Goal: Task Accomplishment & Management: Use online tool/utility

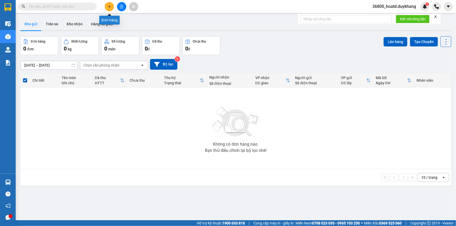
click at [110, 7] on icon "plus" at bounding box center [110, 7] width 4 height 4
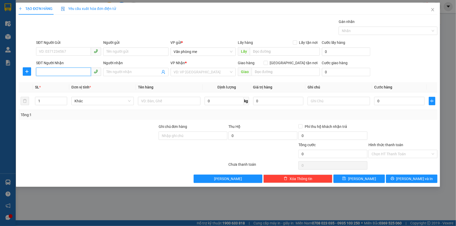
paste input "0926102468"
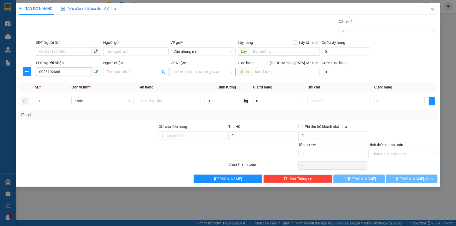
type input "0926102468"
click at [187, 70] on input "search" at bounding box center [201, 72] width 55 height 8
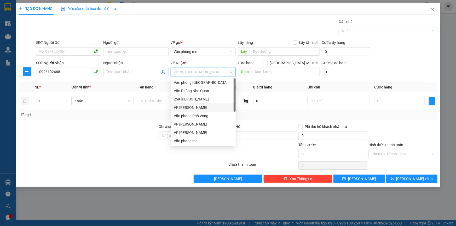
click at [197, 108] on div "VP [PERSON_NAME]" at bounding box center [203, 108] width 59 height 6
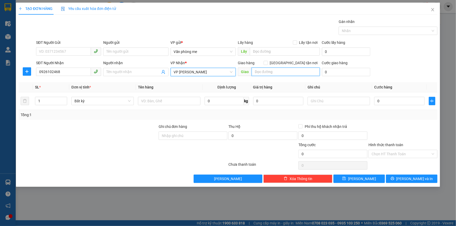
click at [265, 72] on input "text" at bounding box center [286, 72] width 68 height 8
drag, startPoint x: 280, startPoint y: 72, endPoint x: 296, endPoint y: 71, distance: 15.4
click at [296, 71] on input "360 giải phóng 150000" at bounding box center [286, 72] width 68 height 8
type input "360 giải phóng"
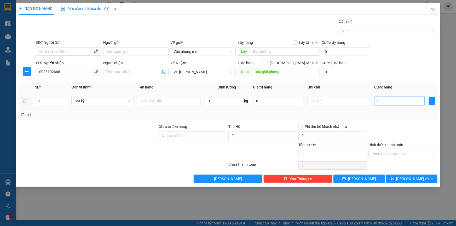
paste input "150.00"
type input "150.000"
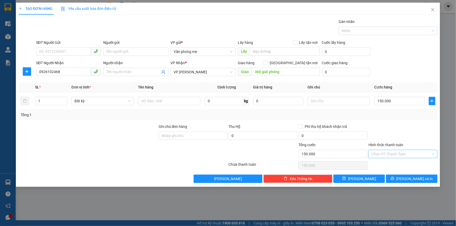
click at [384, 153] on input "Hình thức thanh toán" at bounding box center [401, 154] width 59 height 8
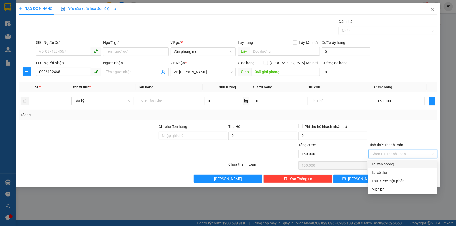
click at [378, 164] on div "Tại văn phòng" at bounding box center [403, 164] width 63 height 6
type input "0"
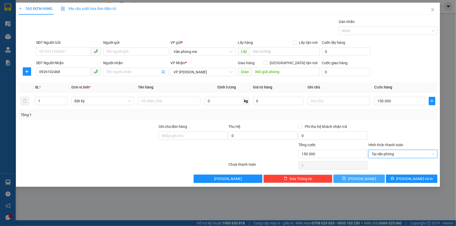
click at [361, 176] on span "[PERSON_NAME]" at bounding box center [362, 179] width 28 height 6
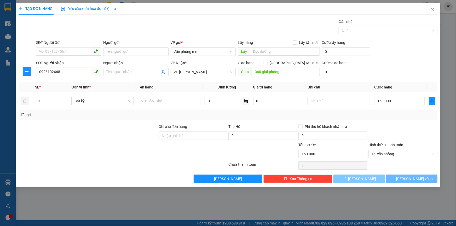
type input "0"
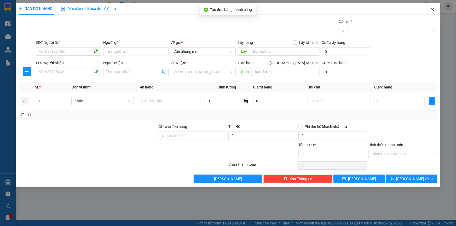
click at [433, 10] on icon "close" at bounding box center [433, 10] width 4 height 4
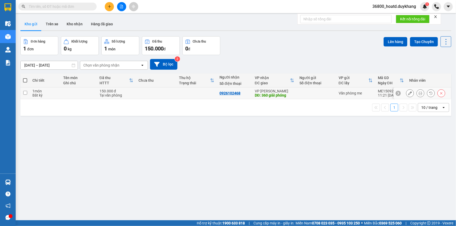
click at [23, 92] on input "checkbox" at bounding box center [25, 93] width 4 height 4
checkbox input "true"
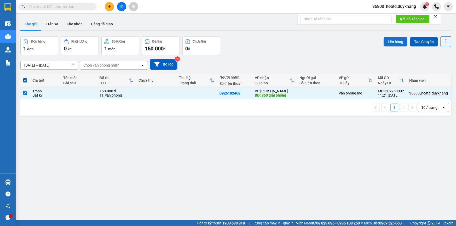
click at [392, 39] on button "Lên hàng" at bounding box center [396, 41] width 24 height 9
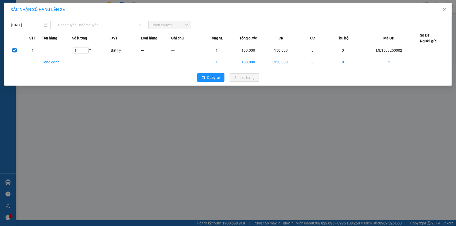
click at [80, 25] on span "Chọn tuyến - nhóm tuyến" at bounding box center [99, 25] width 83 height 8
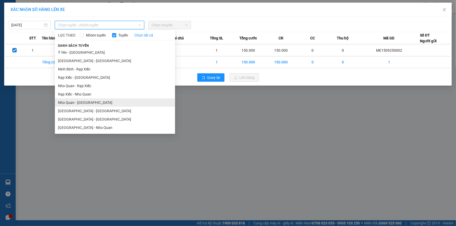
click at [66, 102] on li "Nho Quan - [GEOGRAPHIC_DATA]" at bounding box center [115, 103] width 120 height 8
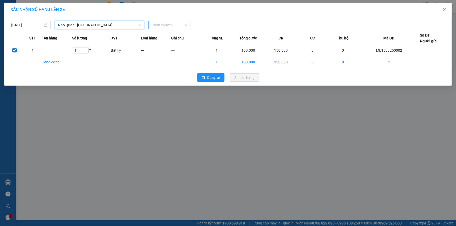
click at [167, 24] on span "Chọn chuyến" at bounding box center [170, 25] width 36 height 8
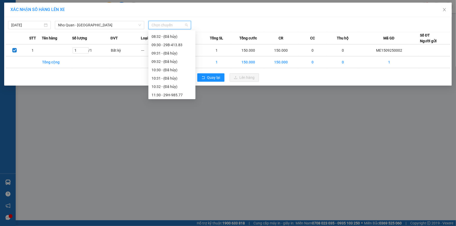
scroll to position [190, 0]
click at [183, 72] on div "11:30 - 29H-985.77" at bounding box center [172, 71] width 41 height 6
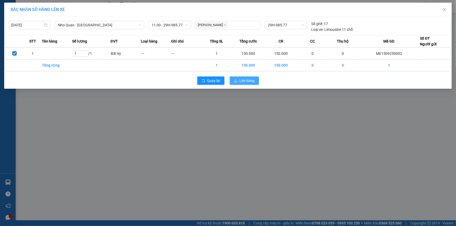
click at [240, 81] on span "Lên hàng" at bounding box center [247, 81] width 15 height 6
